Goal: Transaction & Acquisition: Purchase product/service

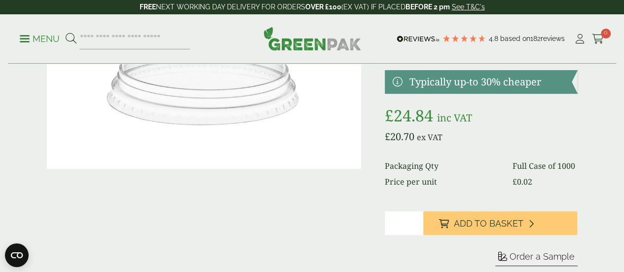
scroll to position [138, 0]
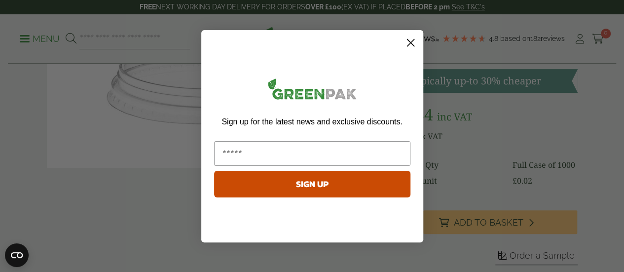
click at [411, 46] on circle "Close dialog" at bounding box center [410, 42] width 16 height 16
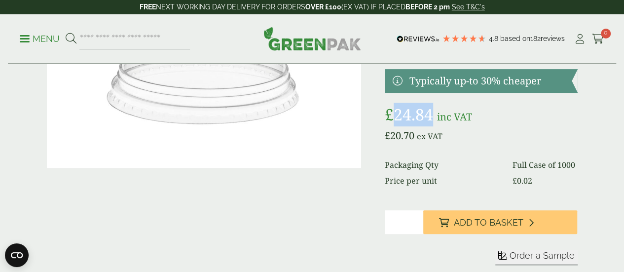
drag, startPoint x: 461, startPoint y: 126, endPoint x: 425, endPoint y: 125, distance: 36.5
click at [425, 125] on bdi "£ 24.84" at bounding box center [409, 114] width 48 height 21
copy bdi "24.84"
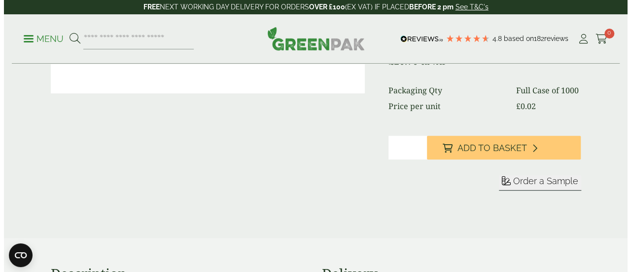
scroll to position [0, 0]
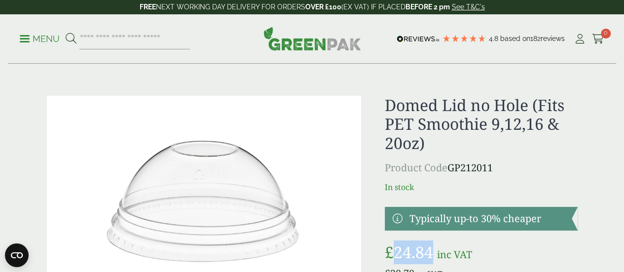
click at [36, 35] on p "Menu" at bounding box center [40, 39] width 40 height 12
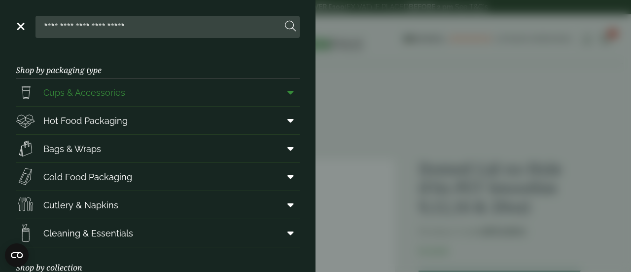
click at [287, 93] on icon at bounding box center [290, 92] width 6 height 10
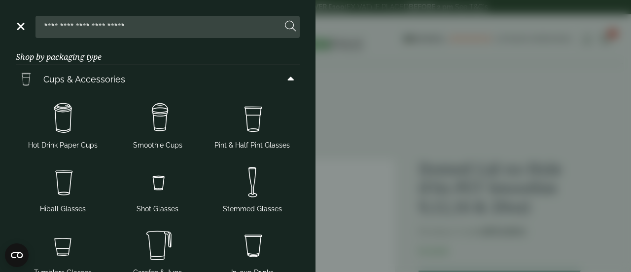
scroll to position [5, 0]
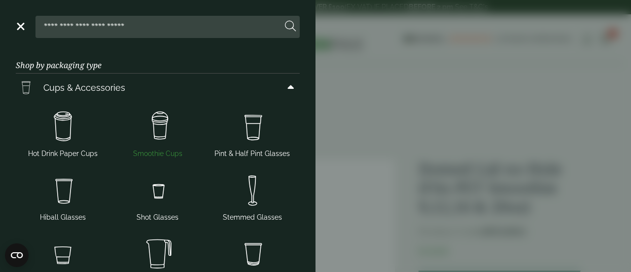
click at [153, 132] on img at bounding box center [157, 126] width 87 height 39
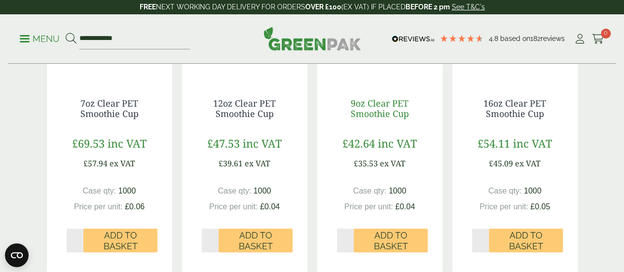
scroll to position [334, 0]
